Goal: Task Accomplishment & Management: Use online tool/utility

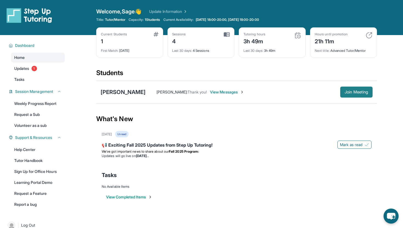
click at [359, 91] on span "Join Meeting" at bounding box center [356, 91] width 24 height 3
click at [123, 93] on div "[PERSON_NAME]" at bounding box center [123, 92] width 45 height 8
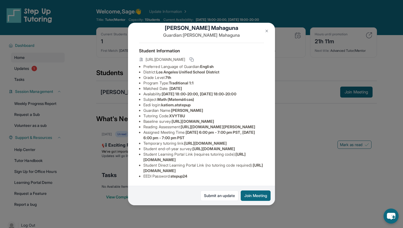
click at [268, 29] on img at bounding box center [266, 31] width 4 height 4
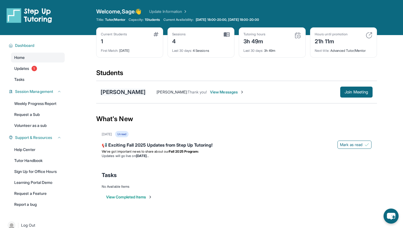
click at [117, 92] on div "[PERSON_NAME]" at bounding box center [123, 92] width 45 height 8
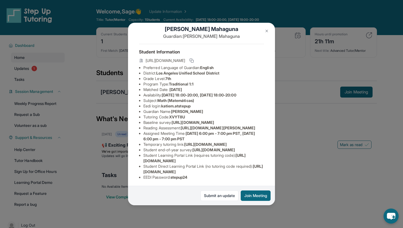
scroll to position [10, 0]
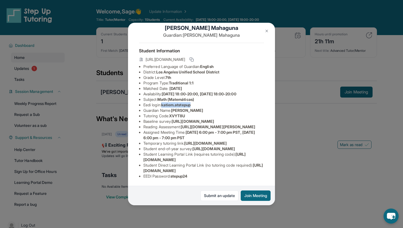
drag, startPoint x: 164, startPoint y: 104, endPoint x: 203, endPoint y: 104, distance: 39.2
click at [203, 104] on li "Eedi login : katiem.atstepup" at bounding box center [203, 104] width 121 height 5
copy span "katiem.atstepup"
